Goal: Transaction & Acquisition: Purchase product/service

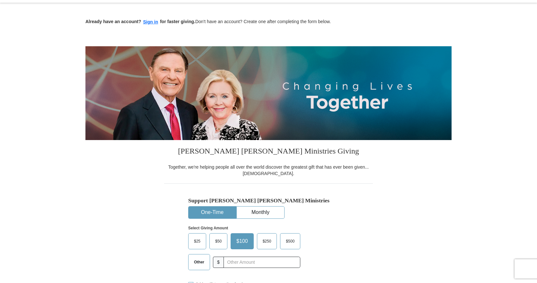
scroll to position [32, 0]
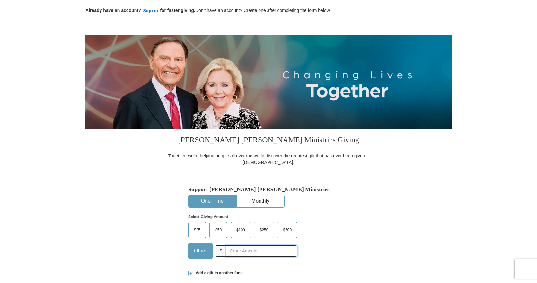
drag, startPoint x: 242, startPoint y: 251, endPoint x: 247, endPoint y: 253, distance: 5.1
click at [242, 251] on input "text" at bounding box center [261, 250] width 71 height 11
click at [243, 252] on input "80" at bounding box center [261, 250] width 71 height 11
click at [242, 252] on input "80" at bounding box center [261, 250] width 71 height 11
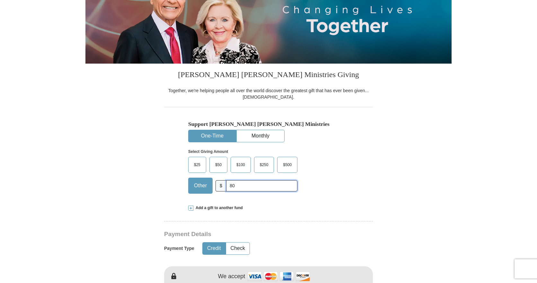
scroll to position [161, 0]
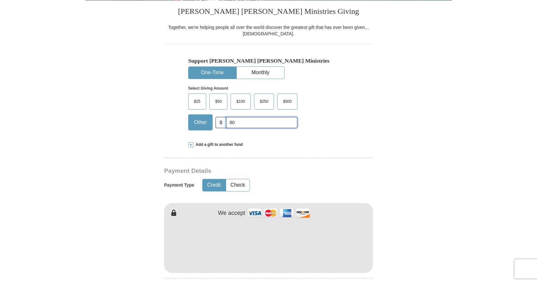
type input "80"
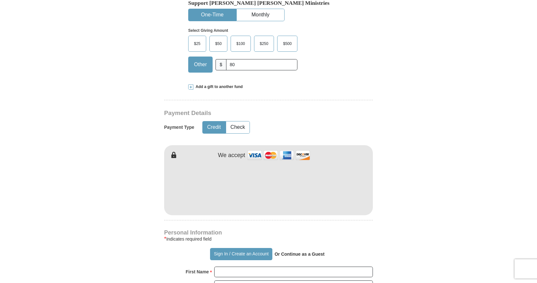
scroll to position [289, 0]
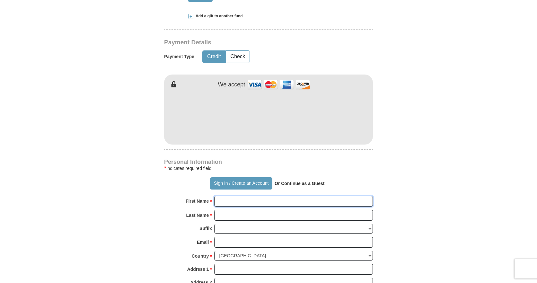
click at [238, 200] on input "First Name *" at bounding box center [293, 201] width 159 height 11
type input "l"
type input "[PERSON_NAME]"
type input "Mandelin"
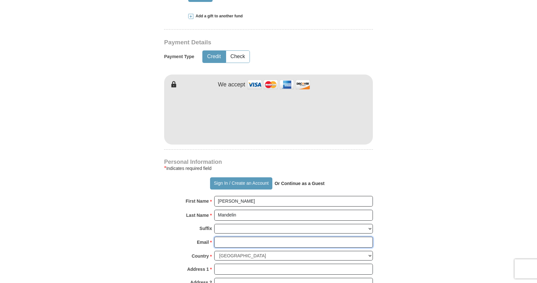
click at [246, 239] on input "Email *" at bounding box center [293, 242] width 159 height 11
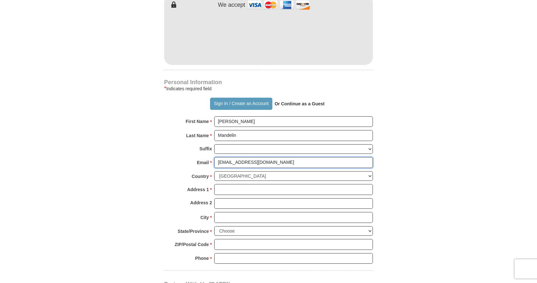
scroll to position [385, 0]
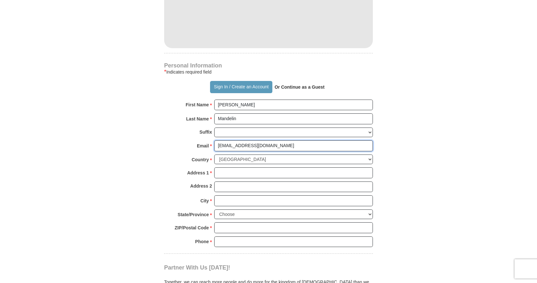
type input "[EMAIL_ADDRESS][DOMAIN_NAME]"
click at [227, 174] on input "Address 1 *" at bounding box center [293, 172] width 159 height 11
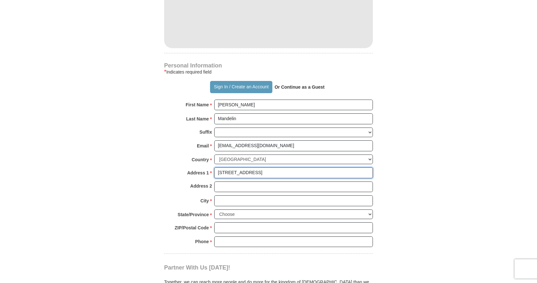
type input "[STREET_ADDRESS]"
click at [225, 198] on input "City *" at bounding box center [293, 200] width 159 height 11
type input "[GEOGRAPHIC_DATA]"
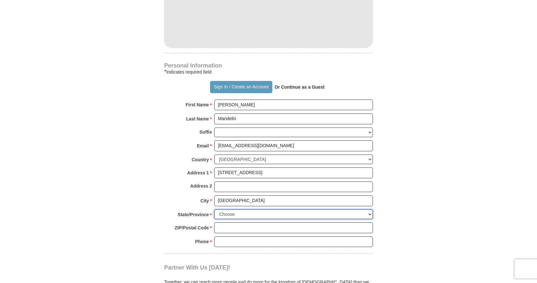
click at [369, 217] on select "Choose [US_STATE] [US_STATE] [US_STATE] [US_STATE] [US_STATE] Armed Forces Amer…" at bounding box center [293, 214] width 159 height 10
click at [370, 213] on select "Choose [US_STATE] [US_STATE] [US_STATE] [US_STATE] [US_STATE] Armed Forces Amer…" at bounding box center [293, 214] width 159 height 10
select select "WI"
click at [214, 209] on select "Choose [US_STATE] [US_STATE] [US_STATE] [US_STATE] [US_STATE] Armed Forces Amer…" at bounding box center [293, 214] width 159 height 10
click at [258, 227] on input "ZIP/Postal Code *" at bounding box center [293, 227] width 159 height 11
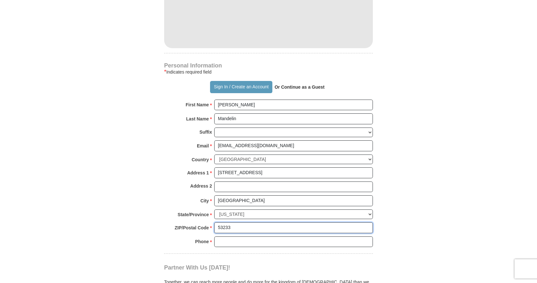
type input "53233"
click at [258, 246] on input "Phone * *" at bounding box center [293, 241] width 159 height 11
click at [231, 239] on input "414-38-9322" at bounding box center [293, 241] width 159 height 11
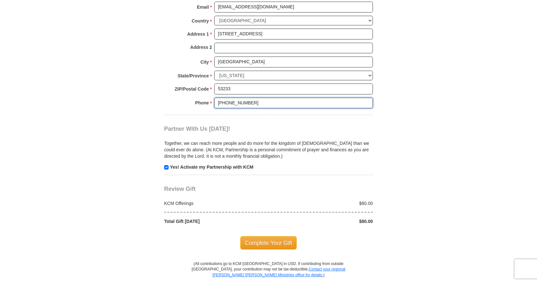
scroll to position [578, 0]
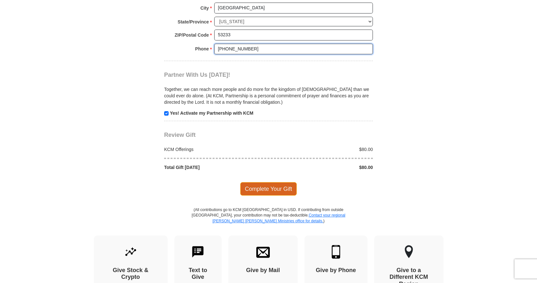
type input "[PHONE_NUMBER]"
click at [256, 192] on span "Complete Your Gift" at bounding box center [268, 188] width 57 height 13
